Goal: Transaction & Acquisition: Book appointment/travel/reservation

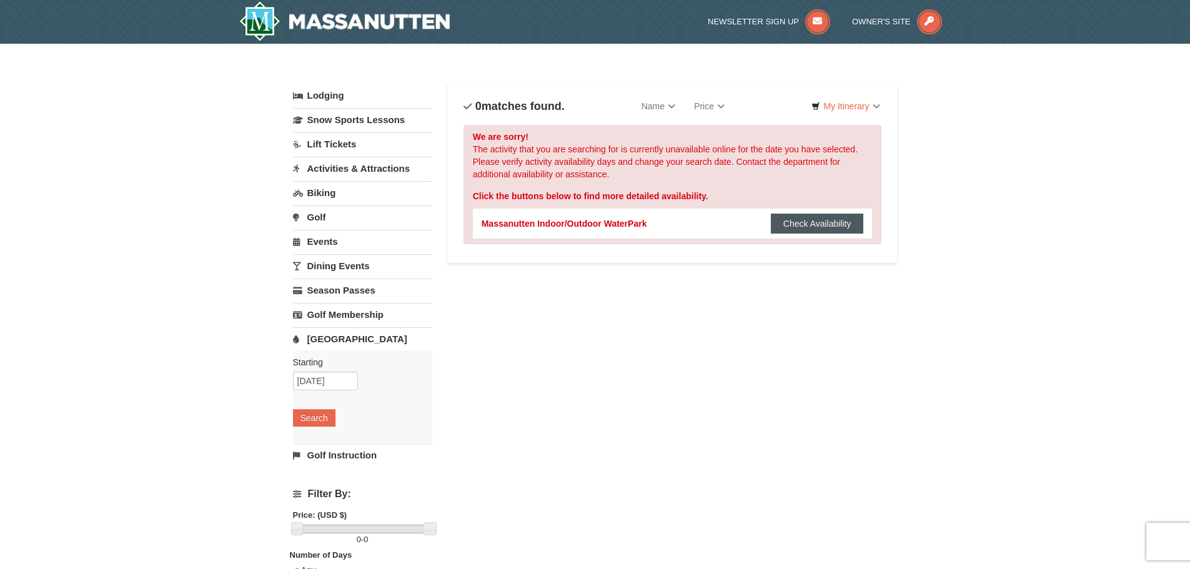
click at [799, 221] on button "Check Availability" at bounding box center [817, 224] width 93 height 20
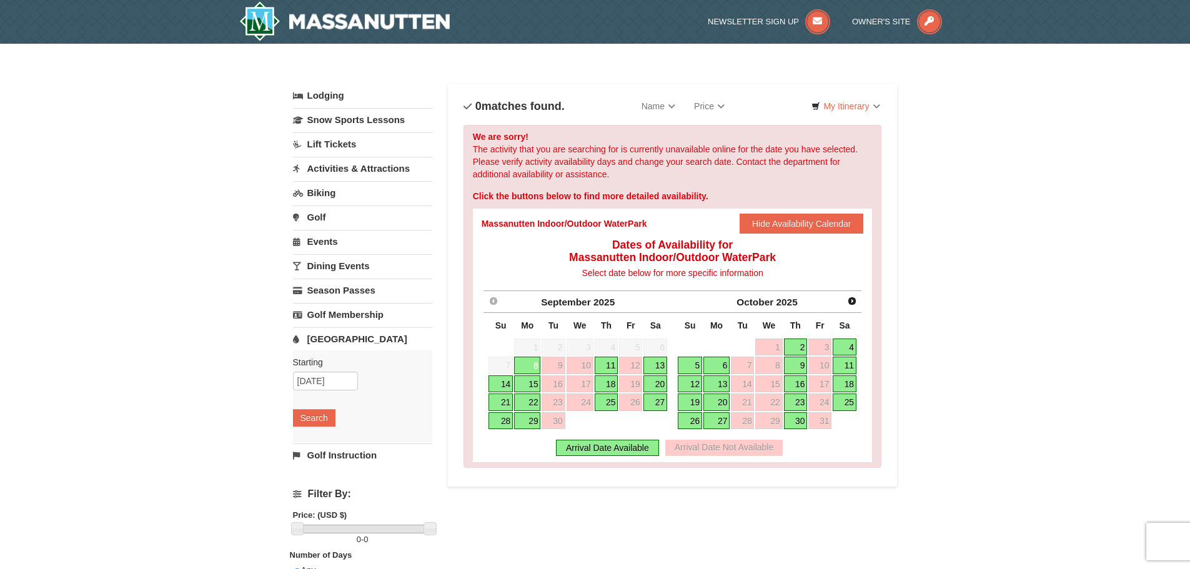
click at [652, 358] on link "13" at bounding box center [655, 365] width 24 height 17
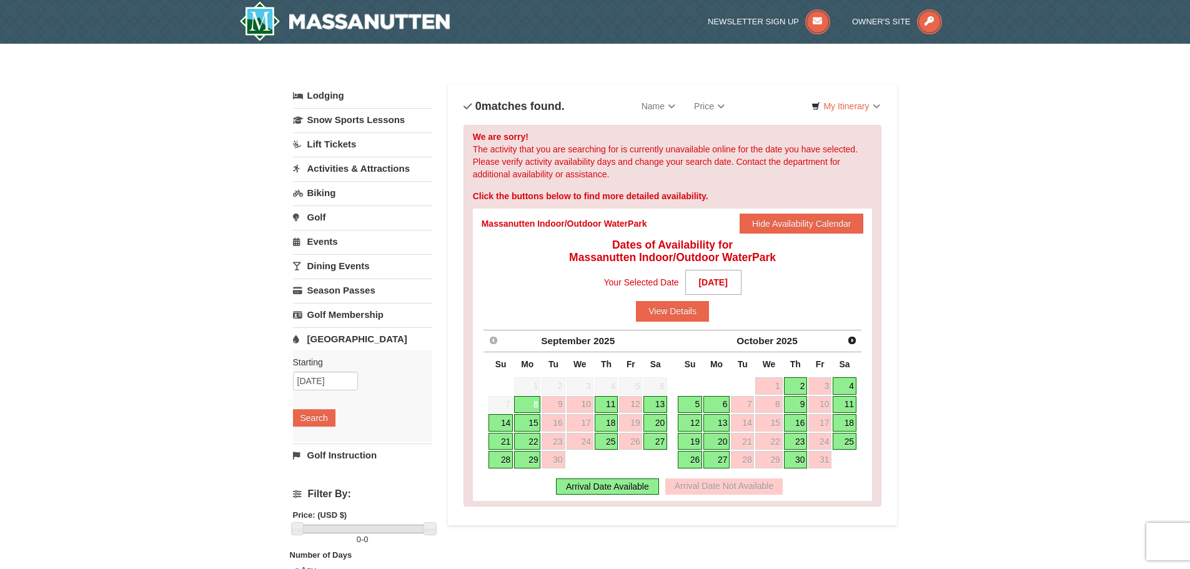
click at [610, 401] on link "11" at bounding box center [607, 404] width 24 height 17
click at [690, 312] on button "View Details" at bounding box center [672, 311] width 73 height 20
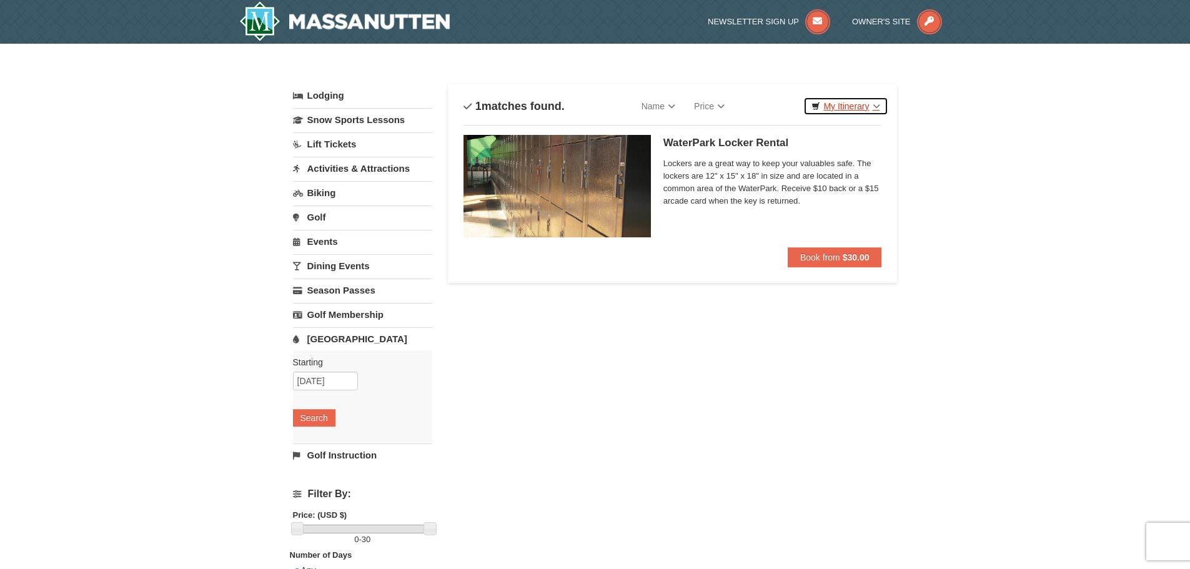
click at [868, 109] on link "My Itinerary" at bounding box center [845, 106] width 84 height 19
click at [336, 332] on link "[GEOGRAPHIC_DATA]" at bounding box center [362, 338] width 139 height 23
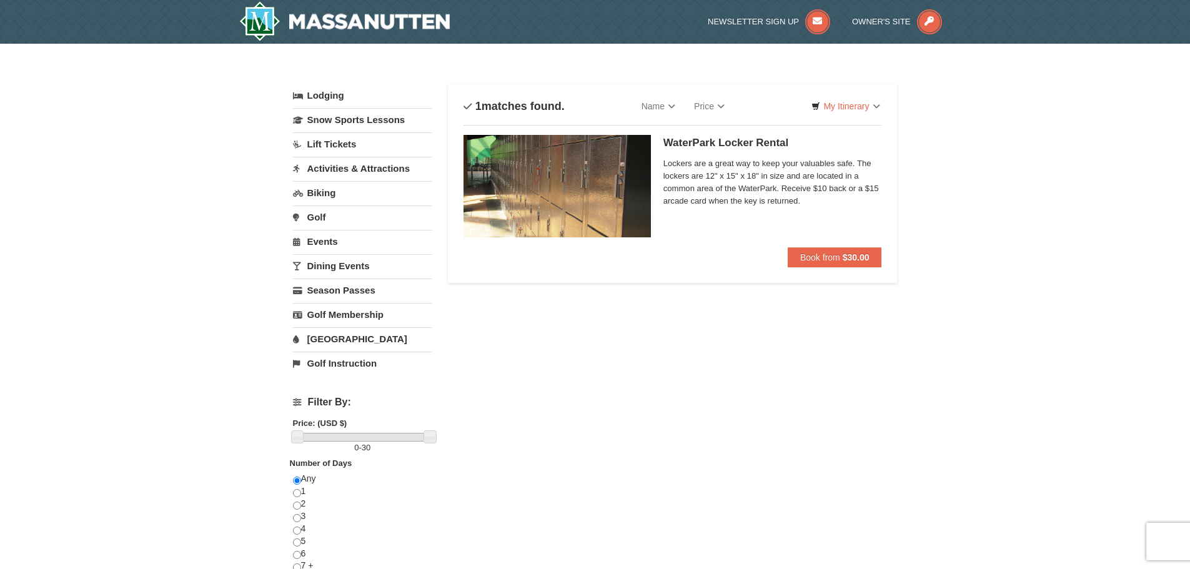
click at [338, 331] on link "[GEOGRAPHIC_DATA]" at bounding box center [362, 338] width 139 height 23
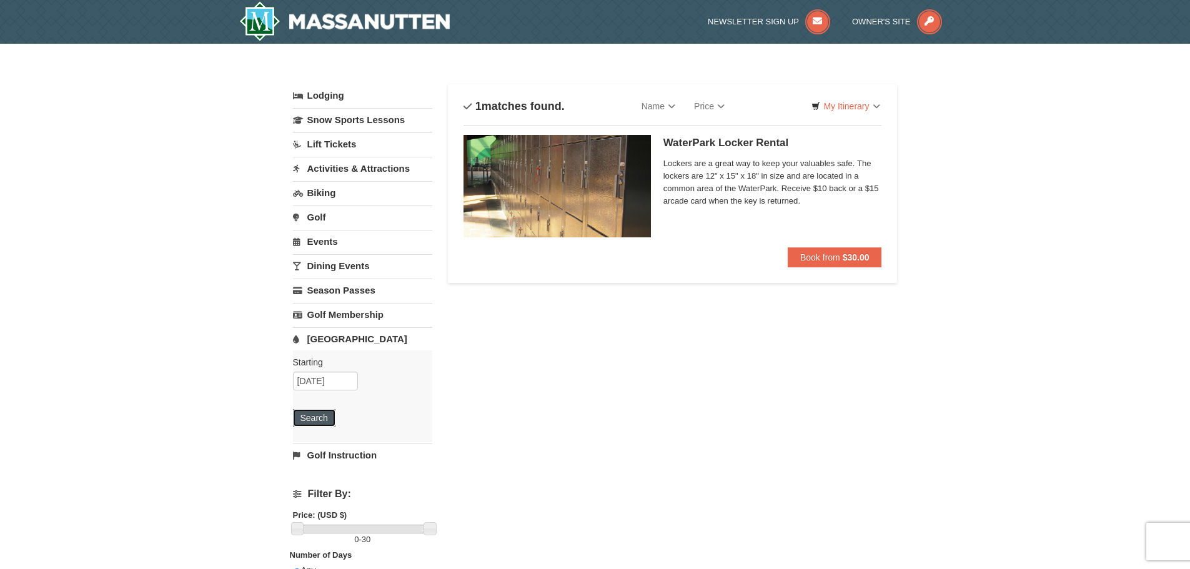
click at [315, 419] on button "Search" at bounding box center [314, 417] width 42 height 17
click at [871, 106] on link "My Itinerary" at bounding box center [845, 106] width 84 height 19
click at [773, 265] on li "WaterPark Locker Rental Massanutten Indoor/Outdoor WaterPark Lockers are a grea…" at bounding box center [672, 196] width 418 height 142
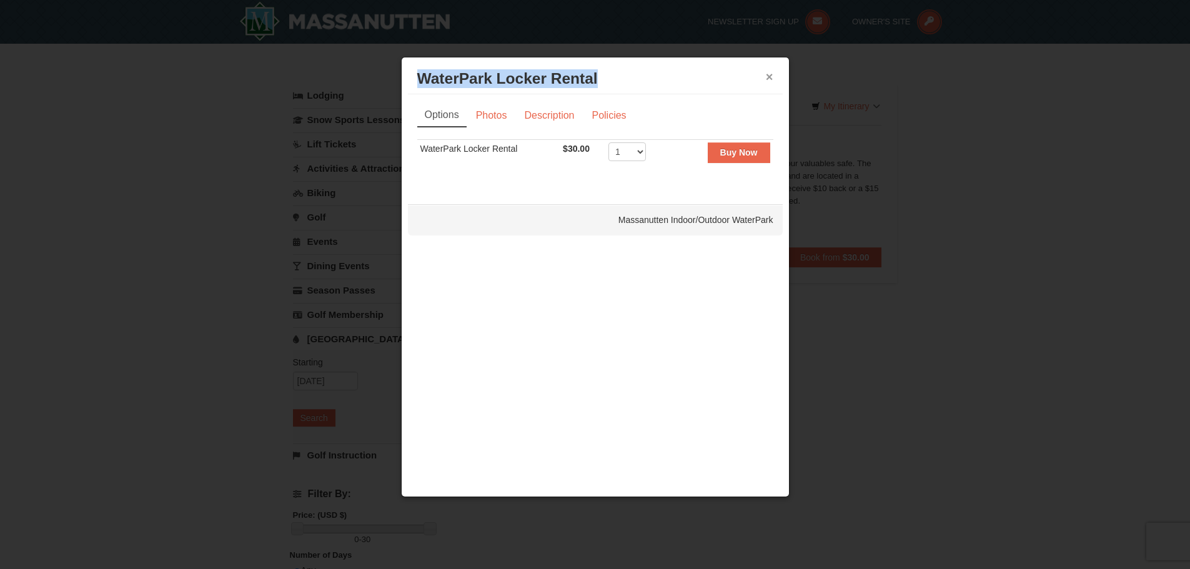
click at [773, 74] on div "× WaterPark Locker Rental Massanutten Indoor/Outdoor WaterPark" at bounding box center [595, 79] width 375 height 31
click at [773, 74] on button "×" at bounding box center [769, 77] width 7 height 12
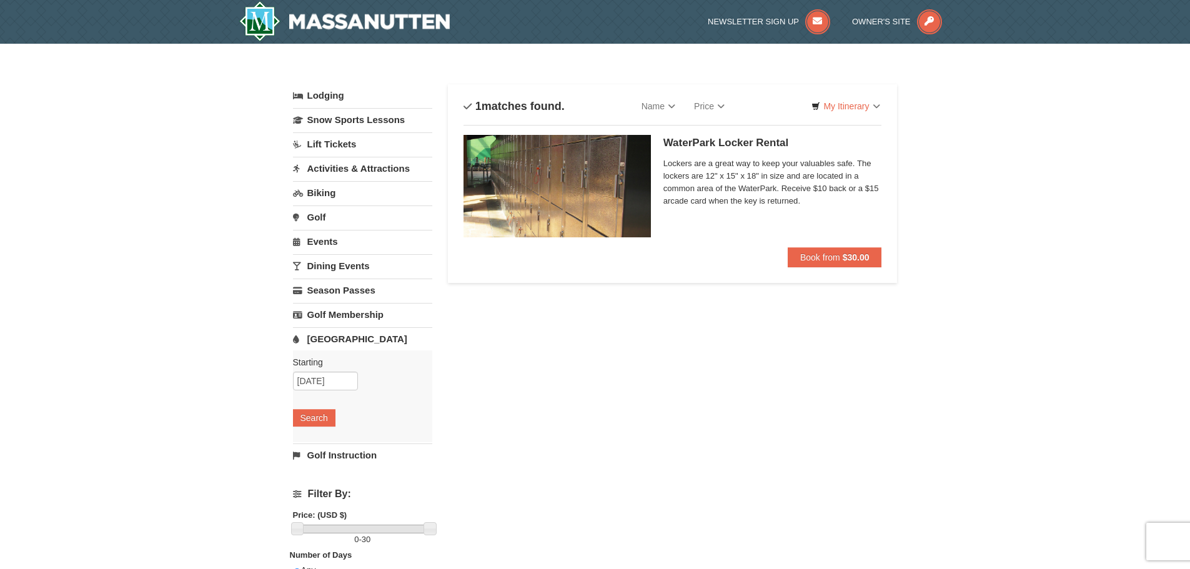
click at [326, 337] on link "[GEOGRAPHIC_DATA]" at bounding box center [362, 338] width 139 height 23
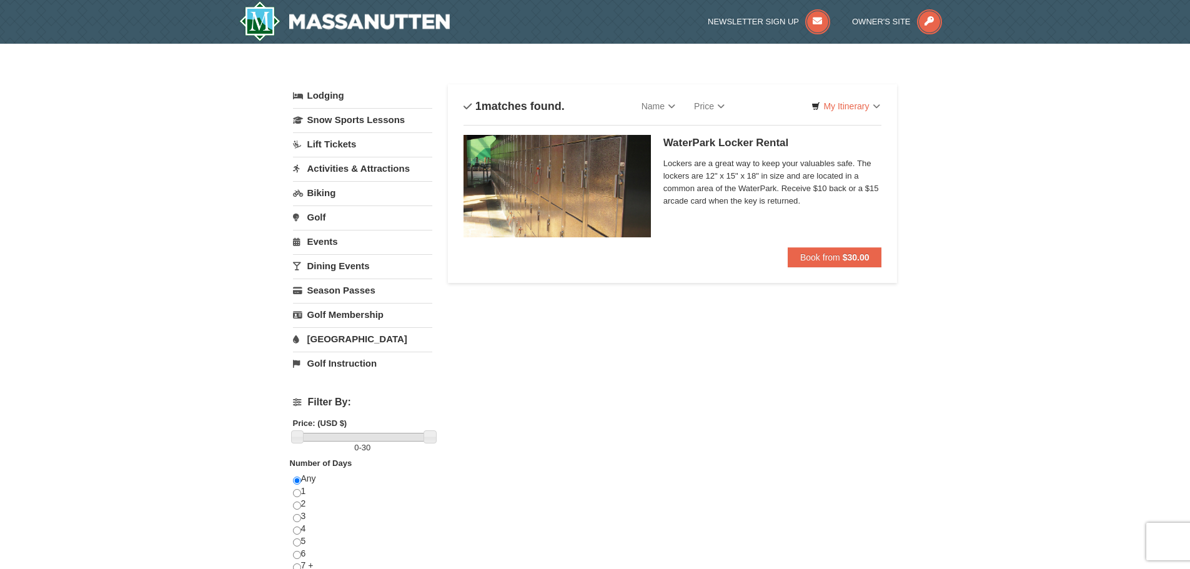
click at [327, 338] on link "[GEOGRAPHIC_DATA]" at bounding box center [362, 338] width 139 height 23
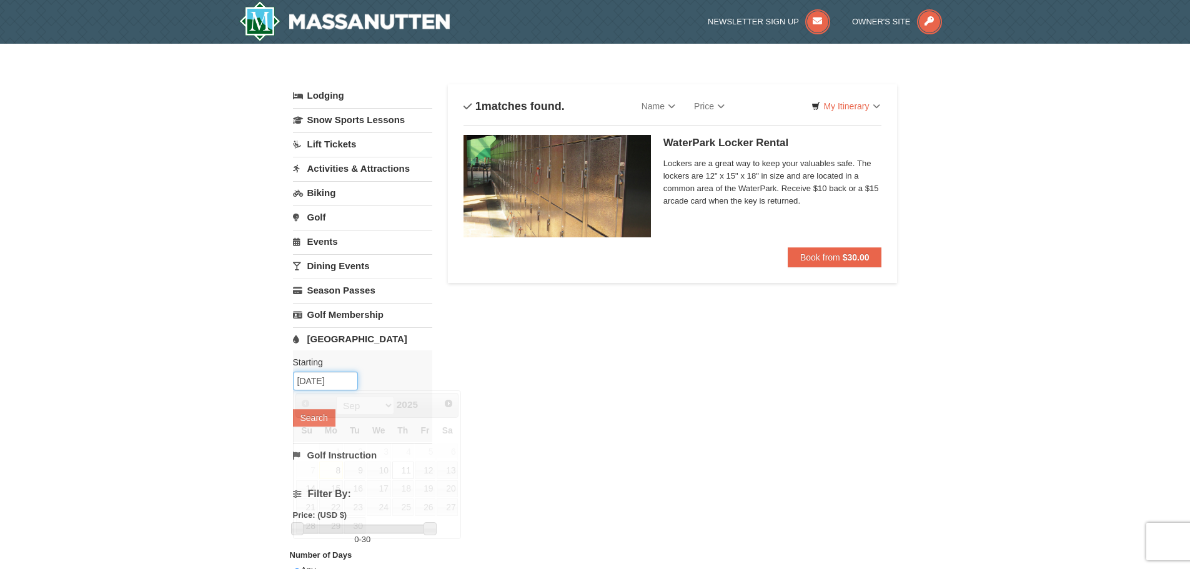
click at [342, 380] on input "09/11/2025" at bounding box center [325, 381] width 65 height 19
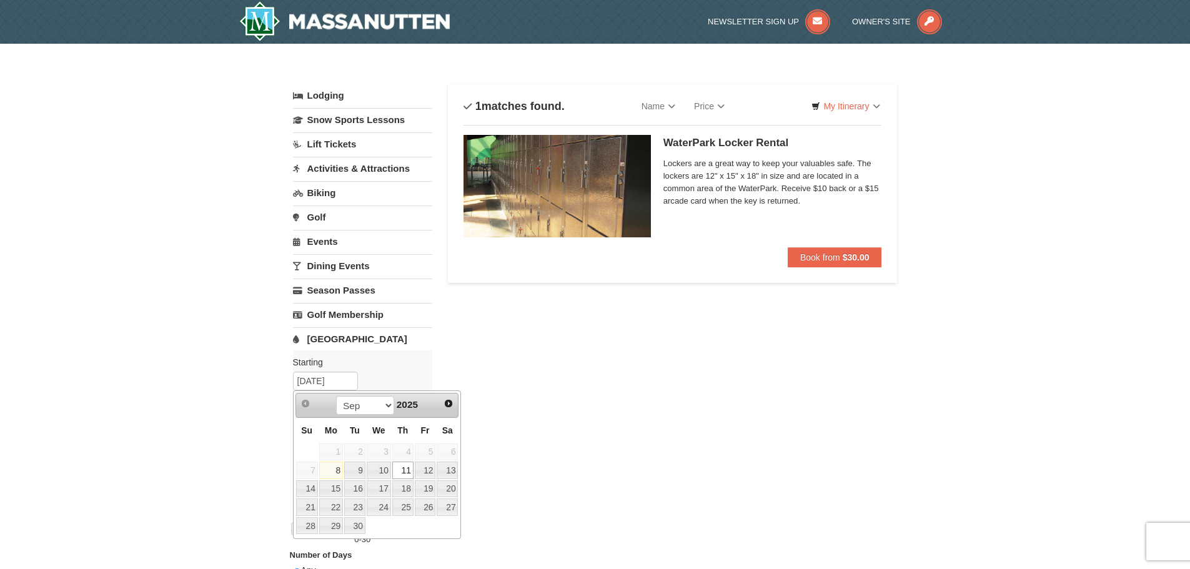
click at [400, 467] on link "11" at bounding box center [402, 470] width 21 height 17
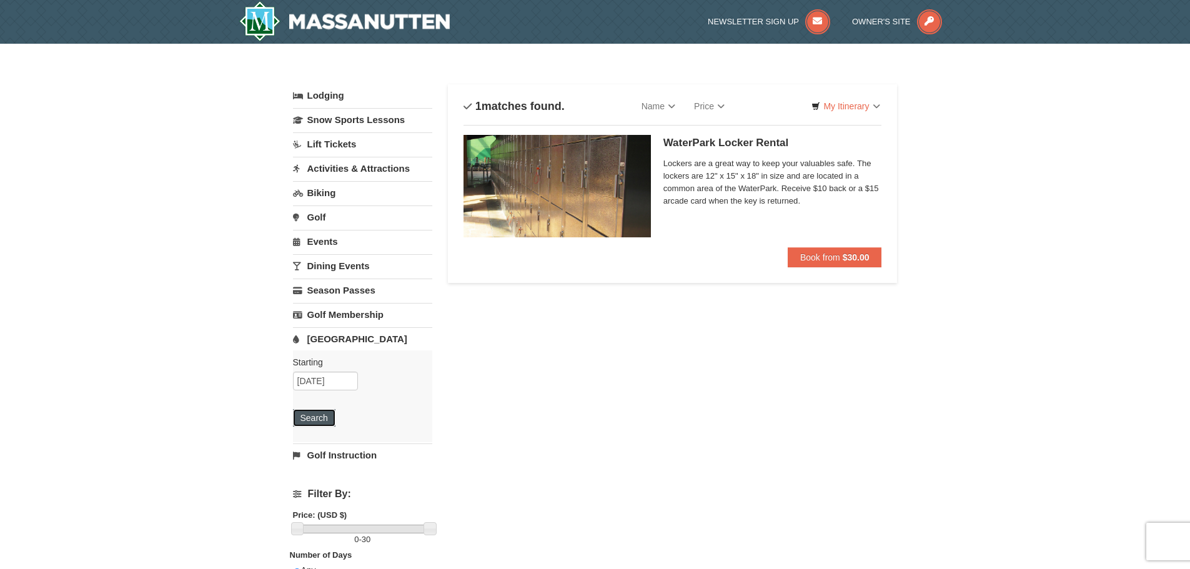
click at [329, 424] on button "Search" at bounding box center [314, 417] width 42 height 17
click at [327, 374] on input "09/11/2025" at bounding box center [325, 381] width 65 height 19
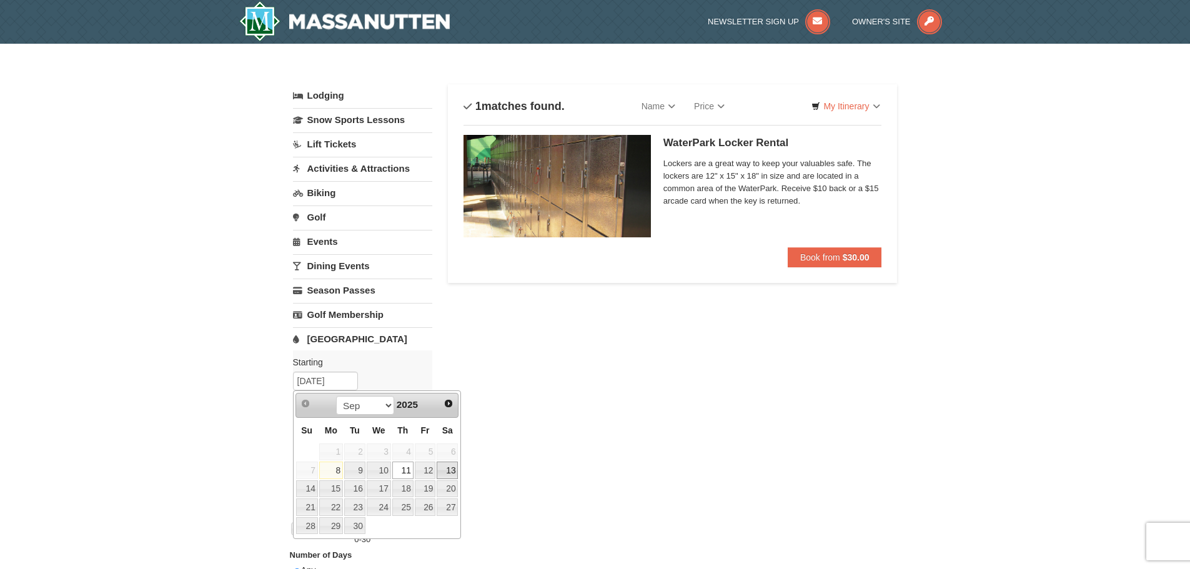
click at [439, 472] on link "13" at bounding box center [447, 470] width 21 height 17
type input "[DATE]"
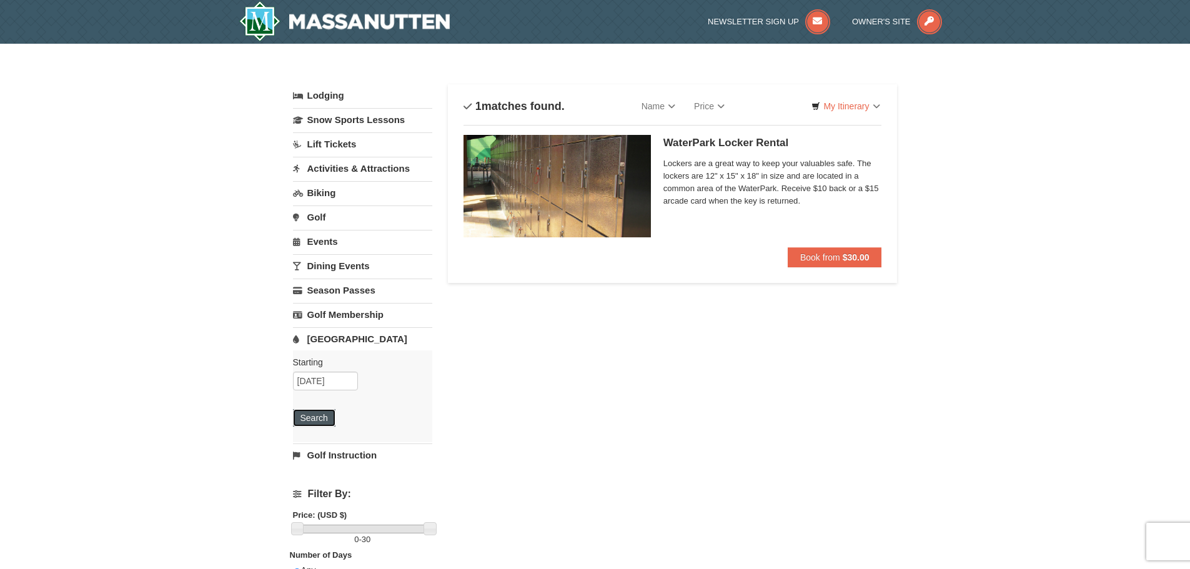
click at [320, 420] on button "Search" at bounding box center [314, 417] width 42 height 17
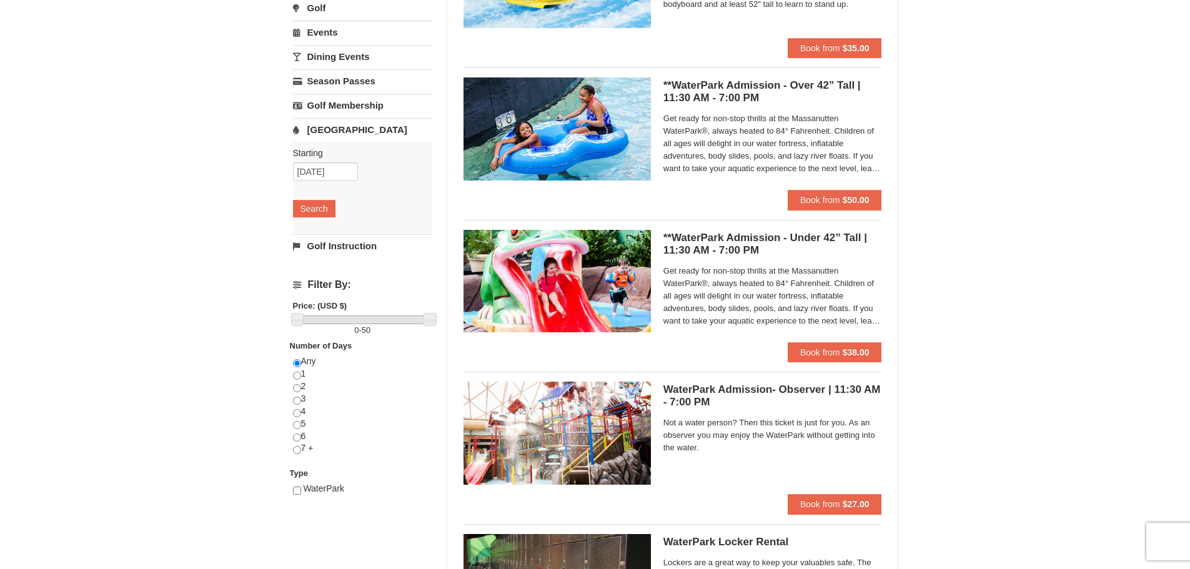
scroll to position [187, 0]
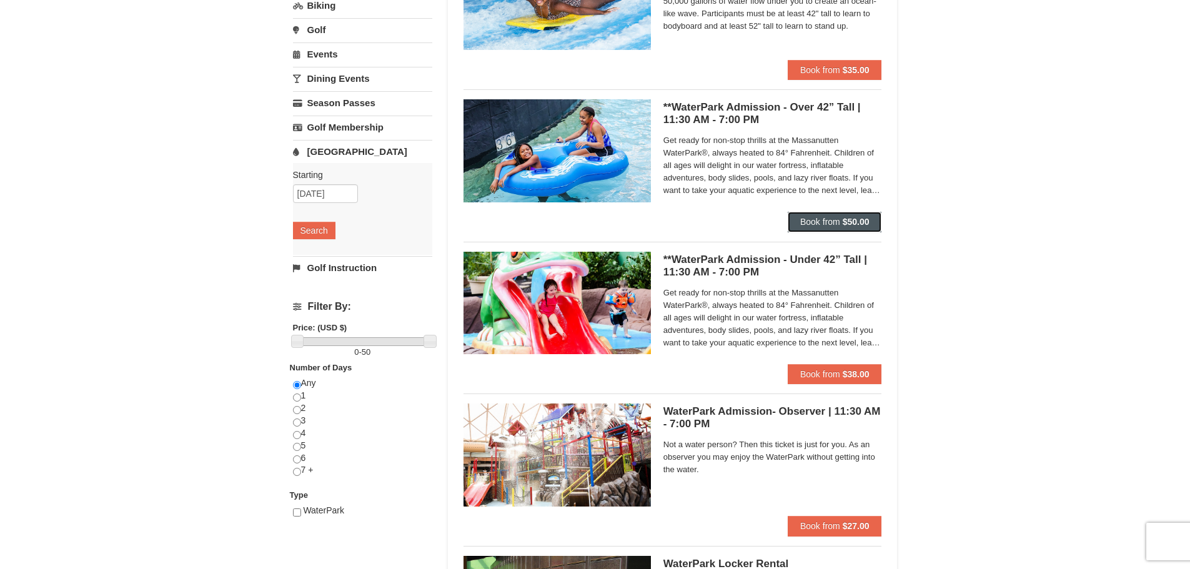
click at [844, 226] on strong "$50.00" at bounding box center [855, 222] width 27 height 10
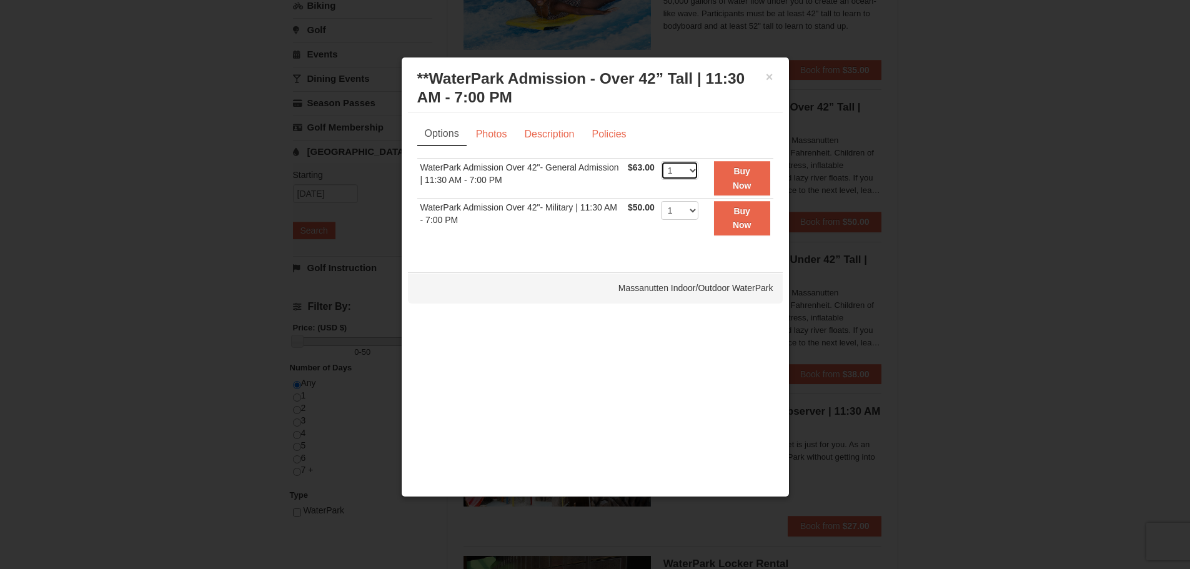
click at [693, 165] on select "1 2 3 4 5 6 7 8 9 10 11 12 13 14 15 16 17 18 19 20 21 22" at bounding box center [679, 170] width 37 height 19
select select "8"
click at [661, 161] on select "1 2 3 4 5 6 7 8 9 10 11 12 13 14 15 16 17 18 19 20 21 22" at bounding box center [679, 170] width 37 height 19
click at [734, 189] on strong "Buy Now" at bounding box center [742, 178] width 19 height 24
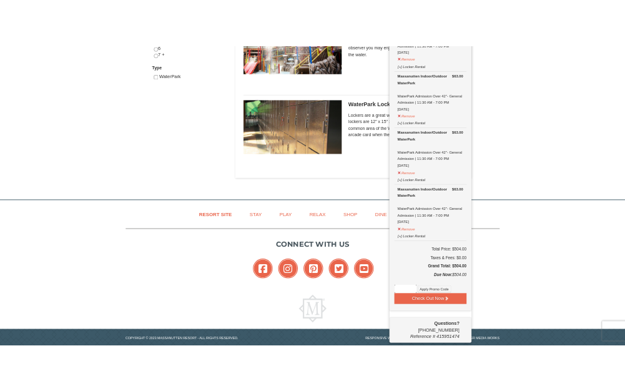
scroll to position [663, 0]
